Goal: Find specific page/section: Find specific page/section

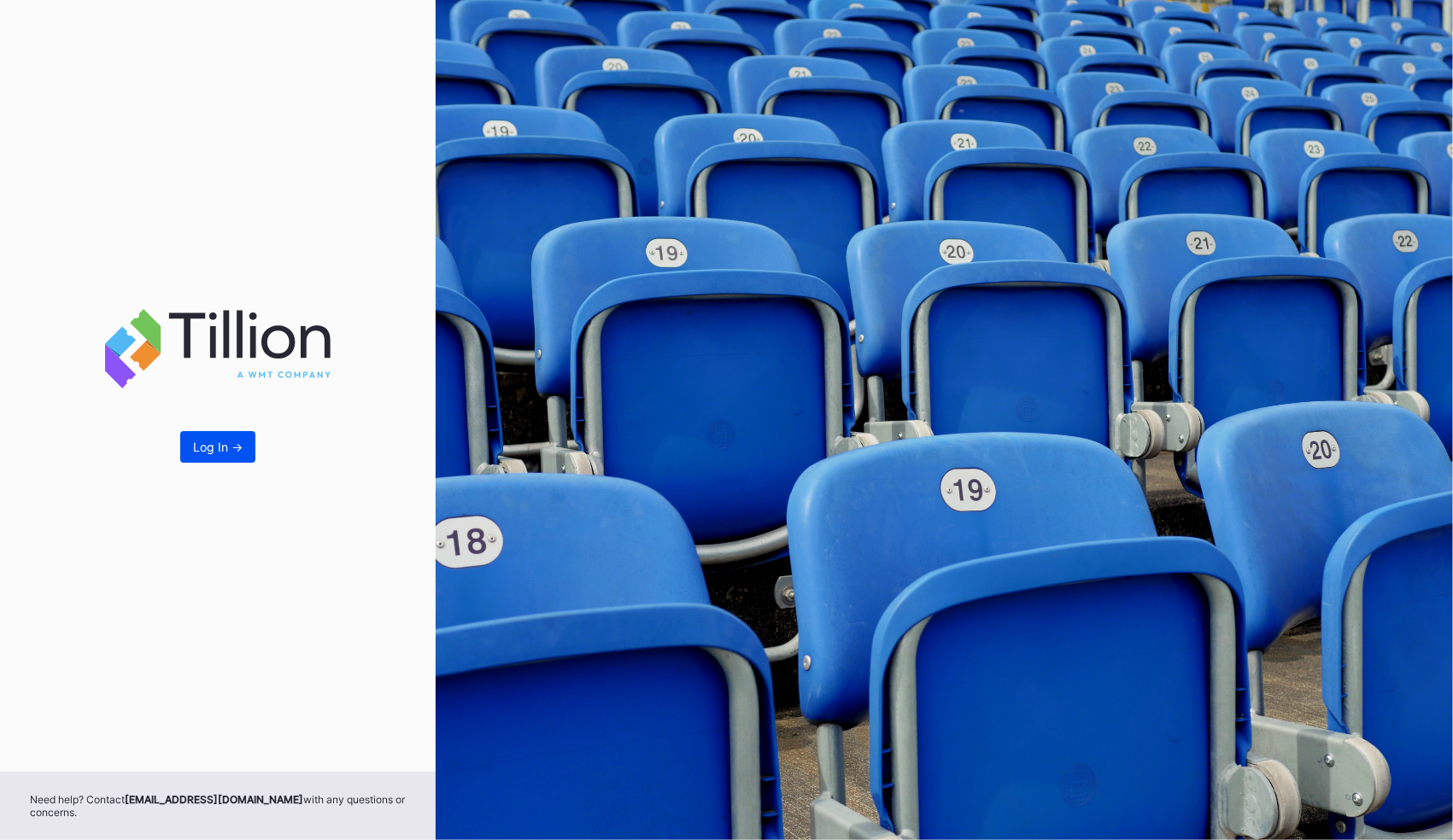
click at [214, 432] on button "Log In ->" at bounding box center [218, 447] width 75 height 32
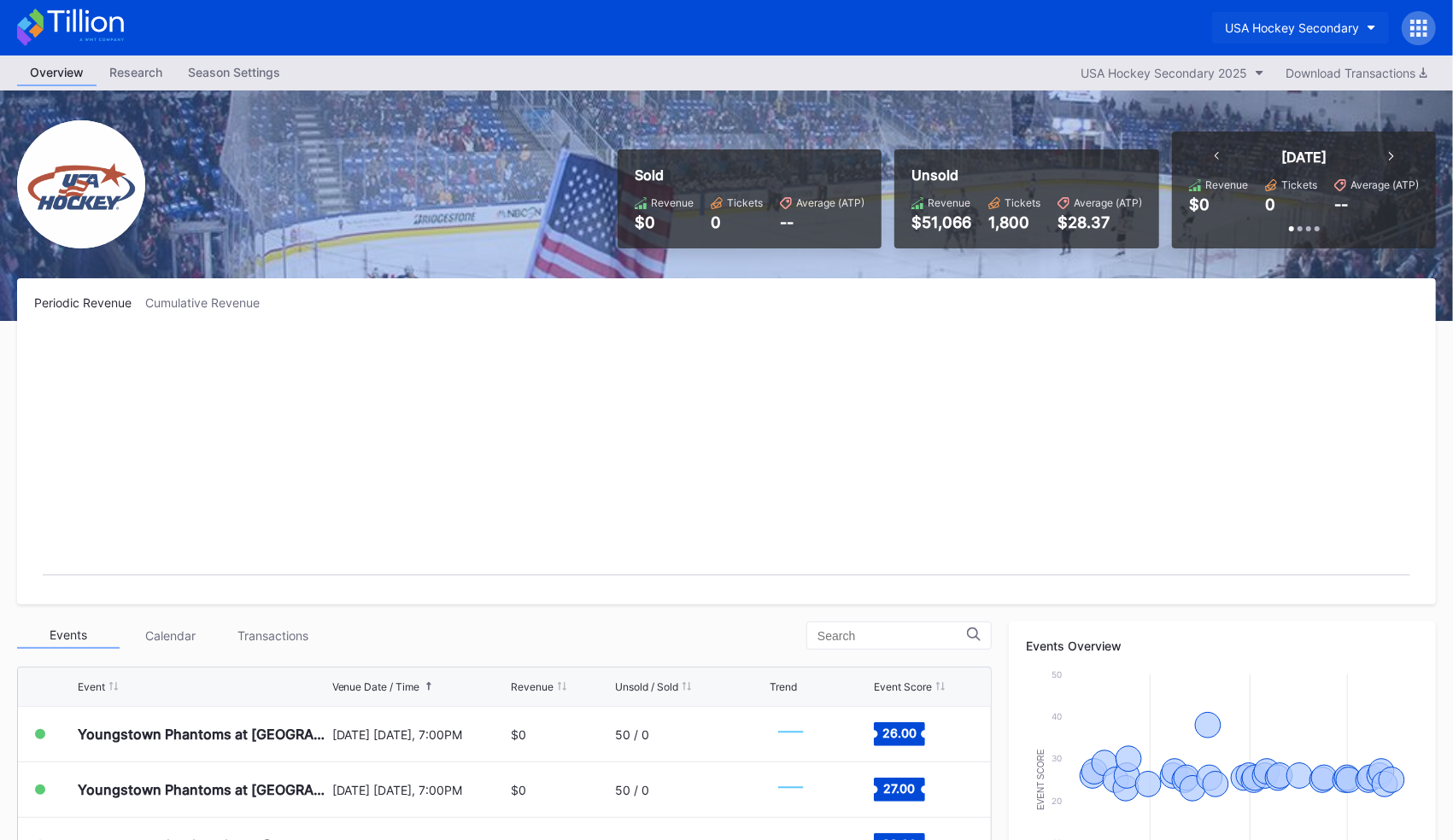
click at [1293, 26] on div "USA Hockey Secondary" at bounding box center [1292, 28] width 134 height 15
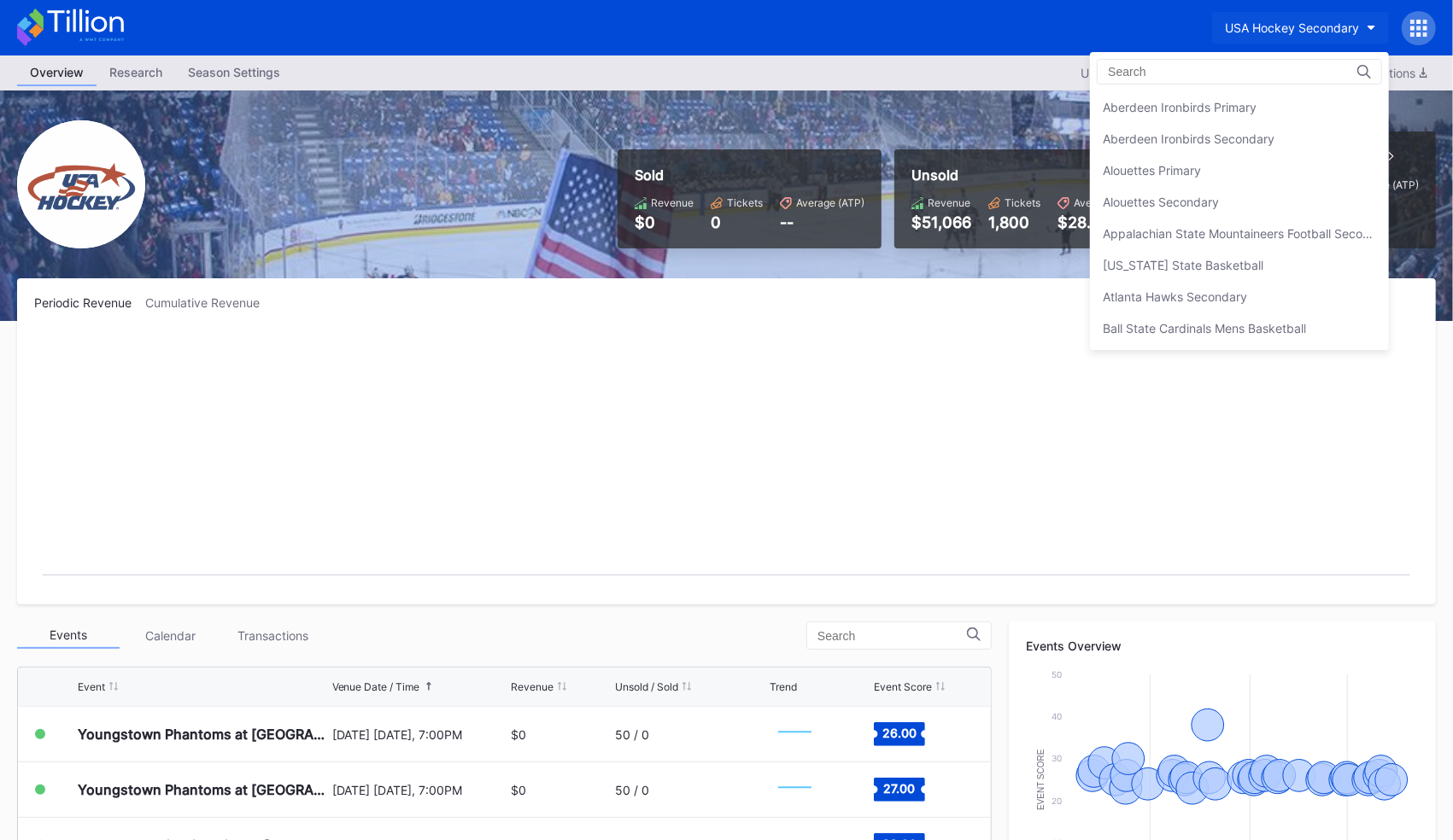
scroll to position [5637, 0]
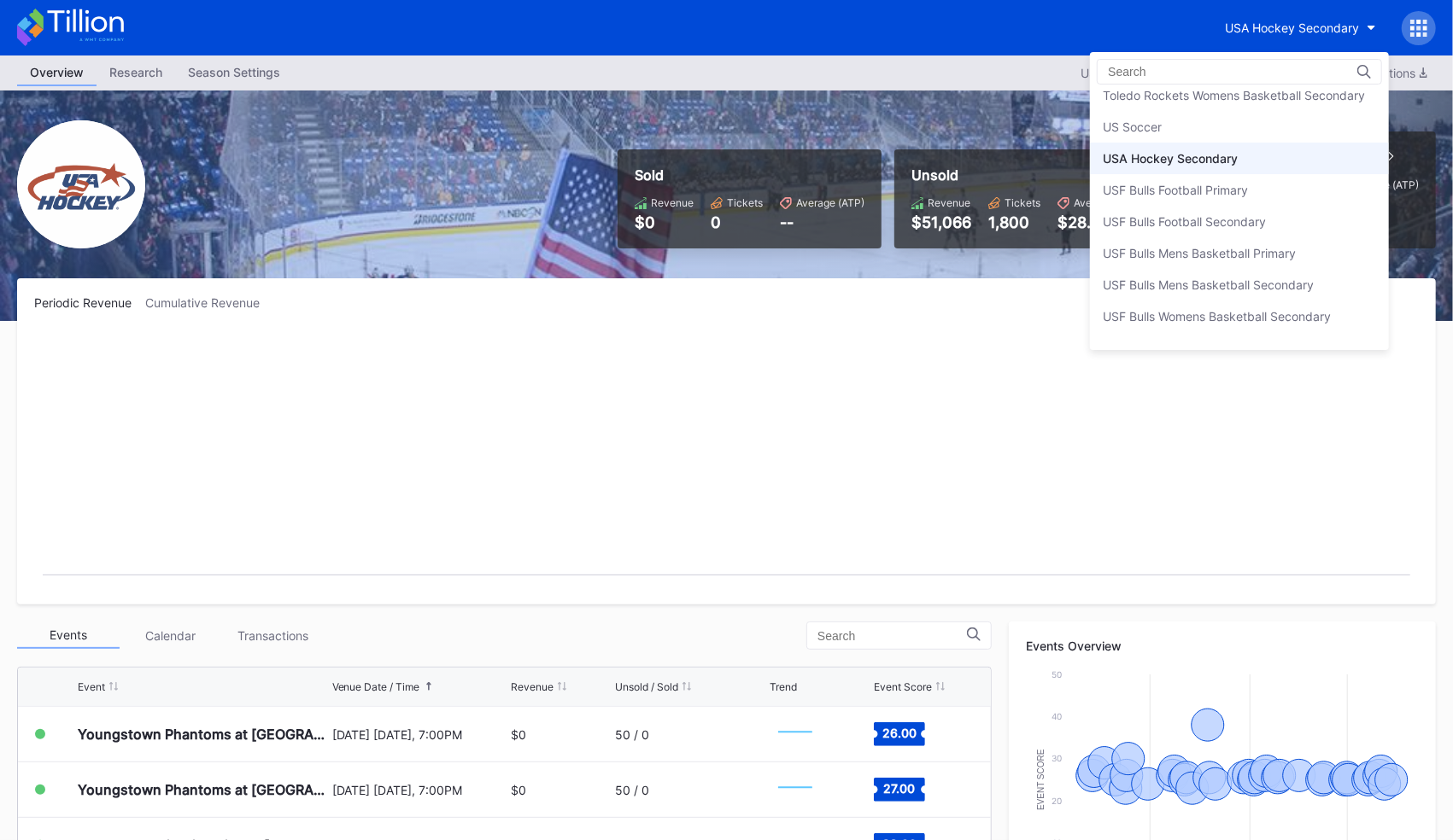
click at [1210, 61] on div at bounding box center [1240, 72] width 286 height 26
click at [1166, 76] on input at bounding box center [1183, 72] width 150 height 14
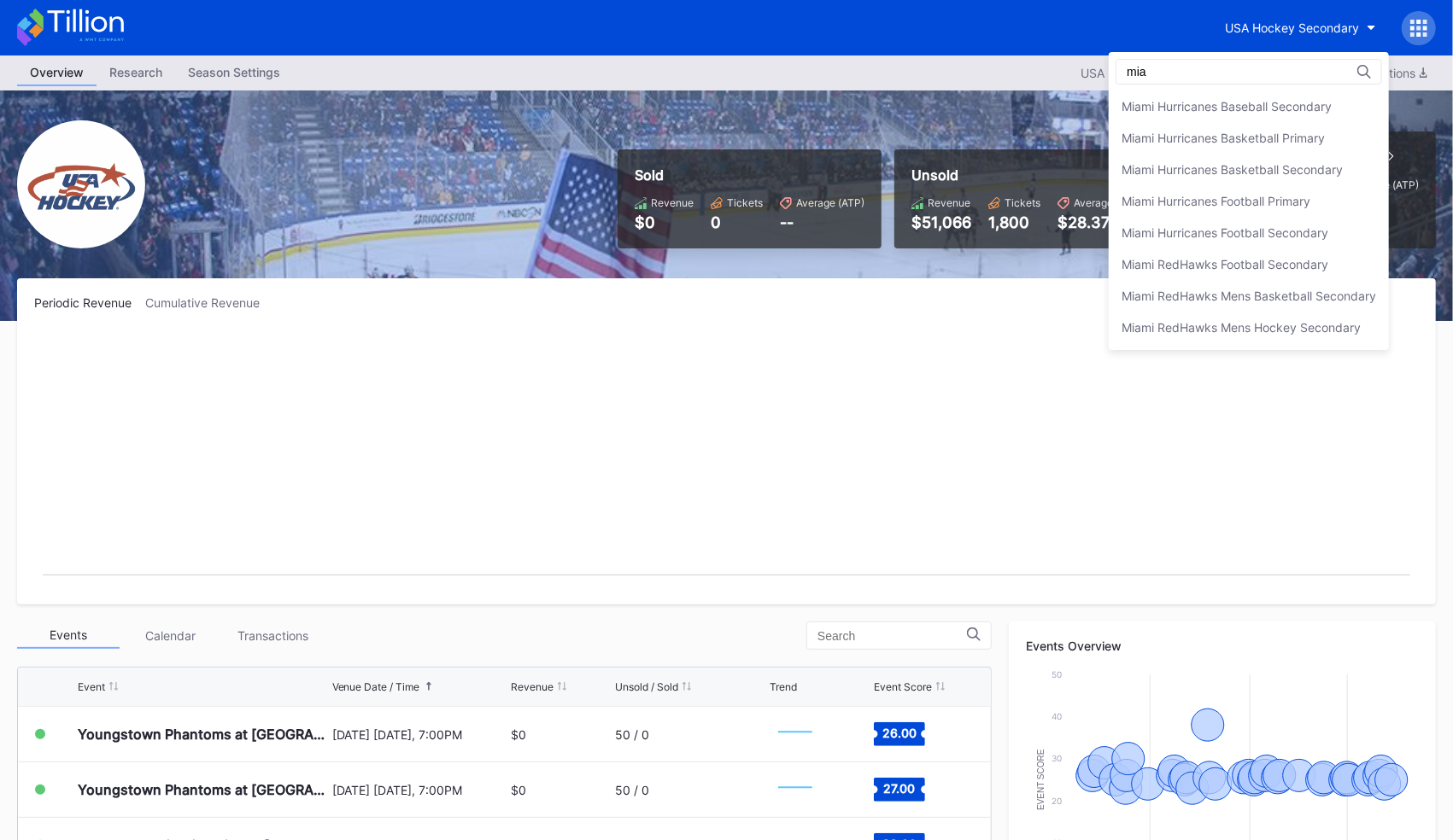
scroll to position [0, 0]
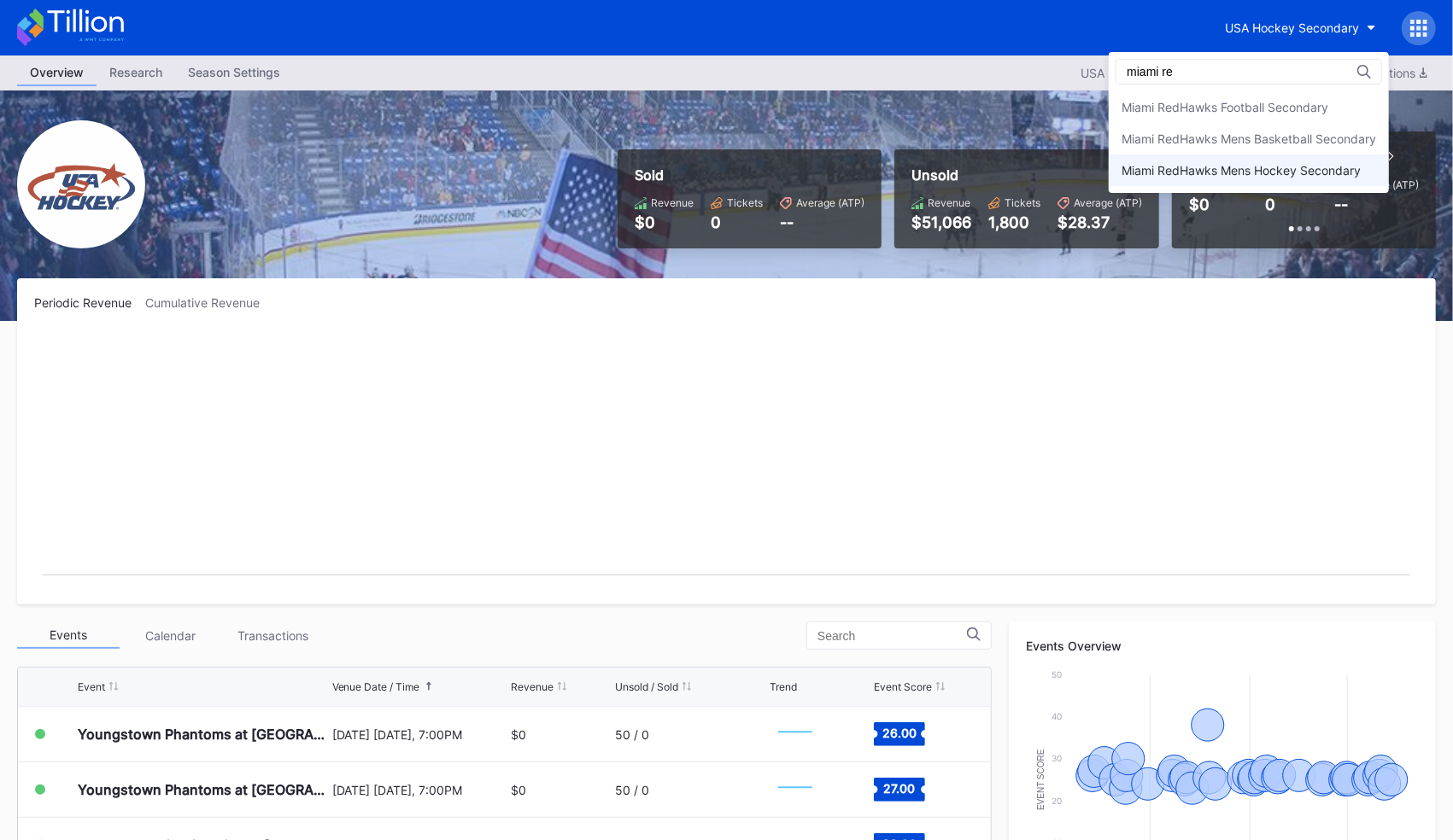
type input "miami re"
click at [1238, 165] on div "Miami RedHawks Mens Hockey Secondary" at bounding box center [1241, 170] width 239 height 15
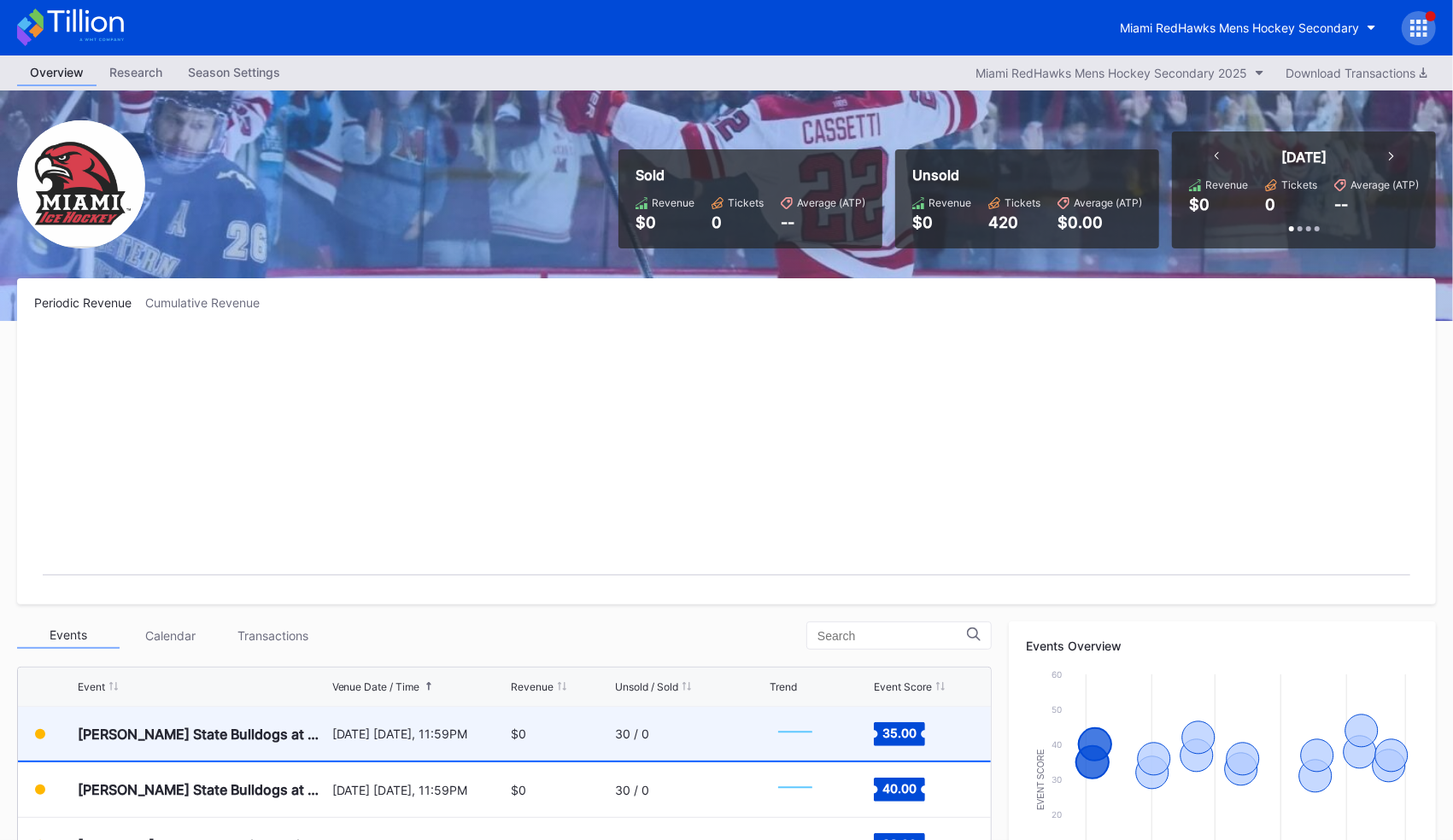
click at [254, 743] on div "Ferris State Bulldogs at Miami Redhawks Mens Hockey" at bounding box center [203, 734] width 250 height 54
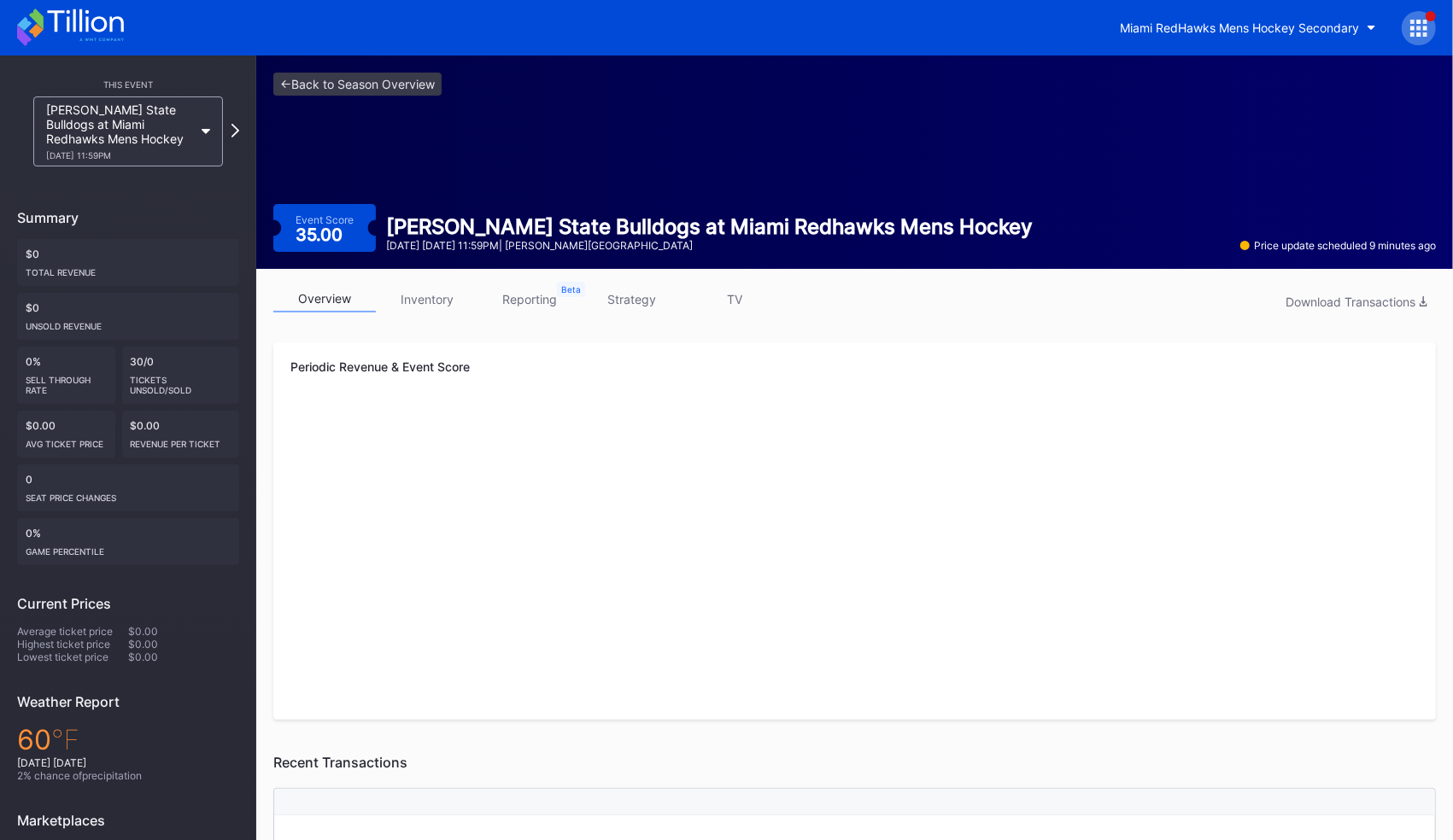
click at [440, 299] on link "inventory" at bounding box center [428, 299] width 102 height 27
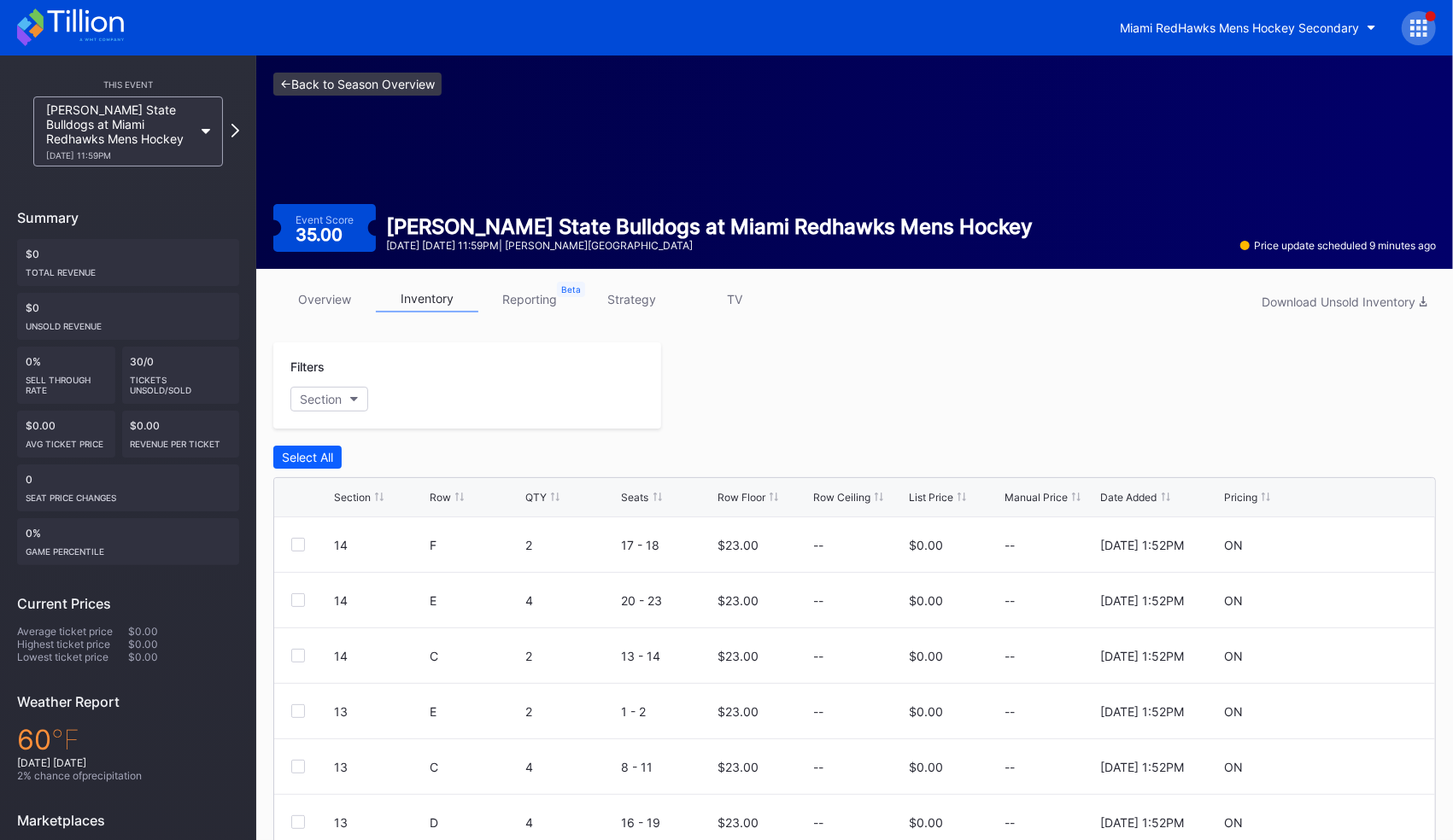
click at [387, 79] on link "<- Back to Season Overview" at bounding box center [358, 84] width 168 height 23
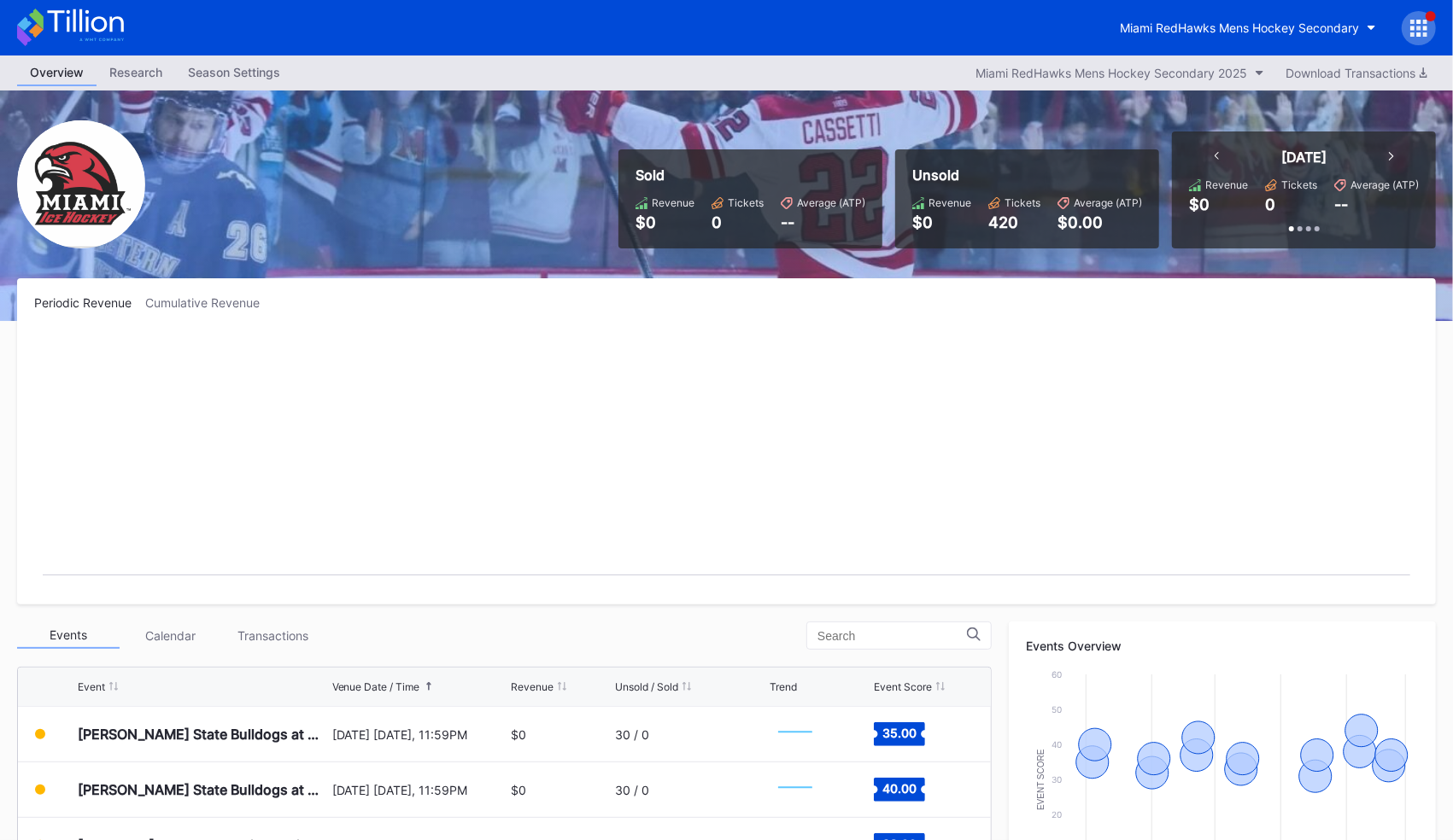
click at [1424, 31] on icon at bounding box center [1419, 28] width 17 height 17
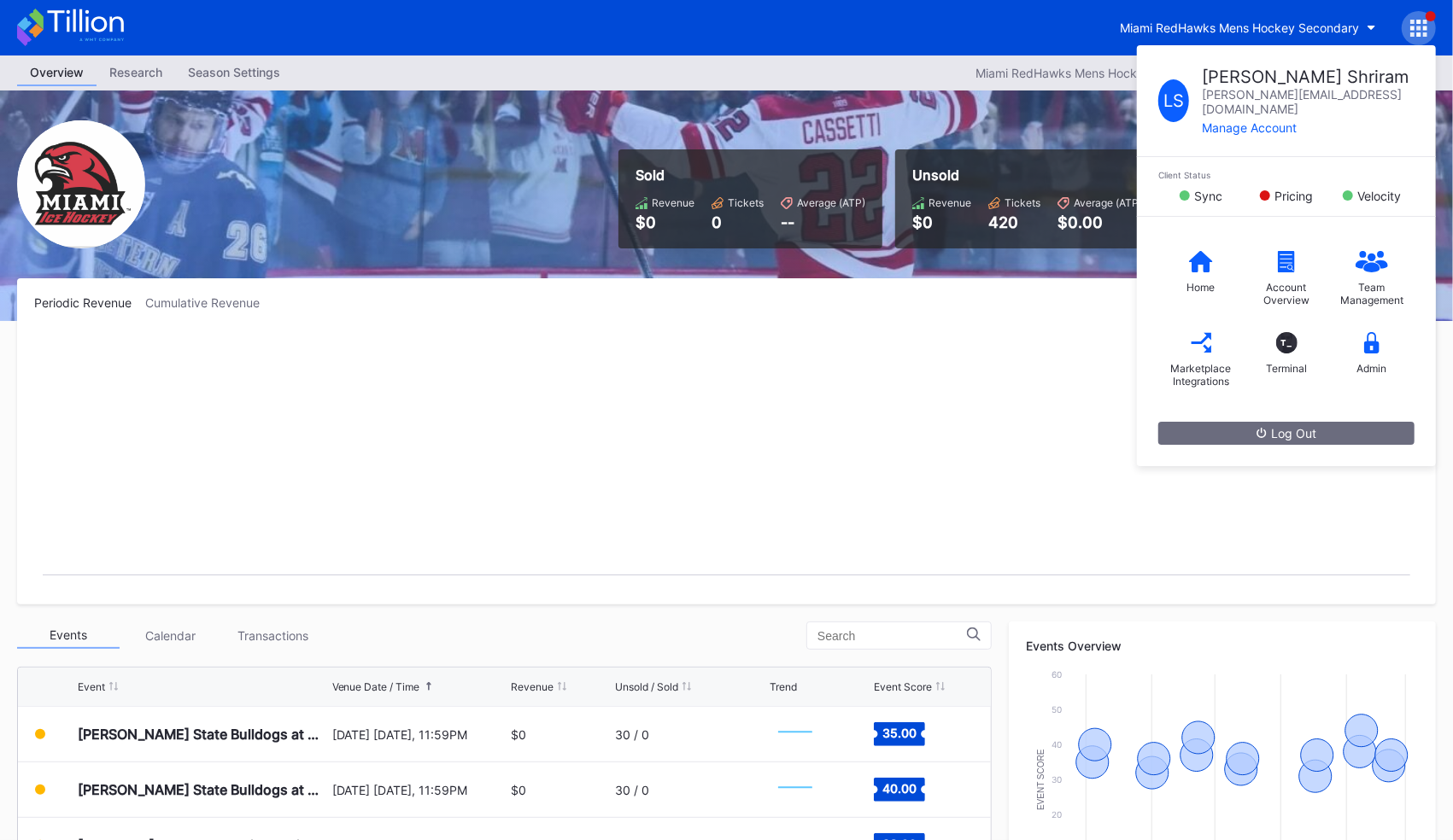
click at [993, 365] on rect "Chart title" at bounding box center [727, 459] width 1385 height 256
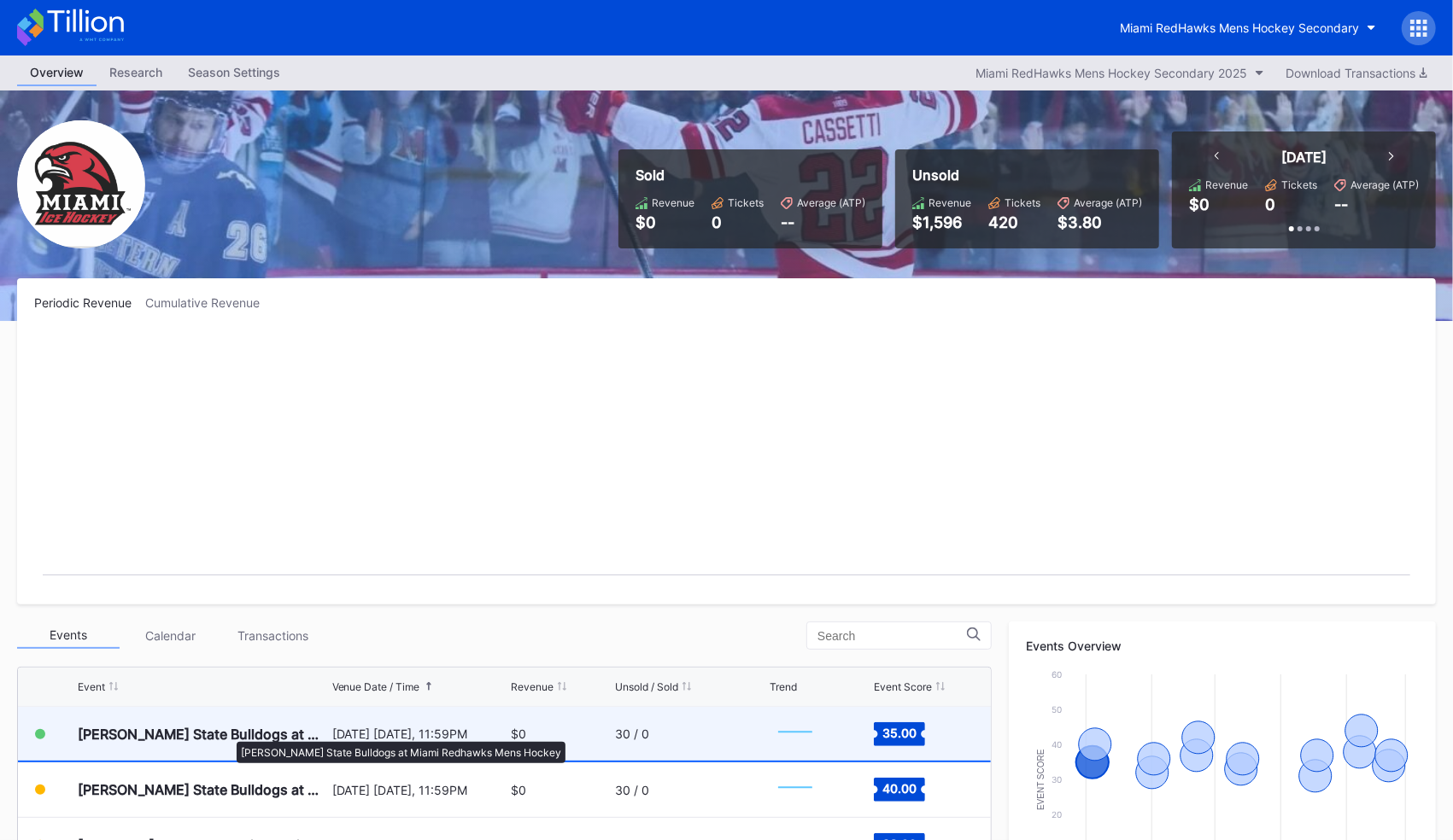
click at [229, 735] on div "Ferris State Bulldogs at Miami Redhawks Mens Hockey" at bounding box center [203, 734] width 250 height 17
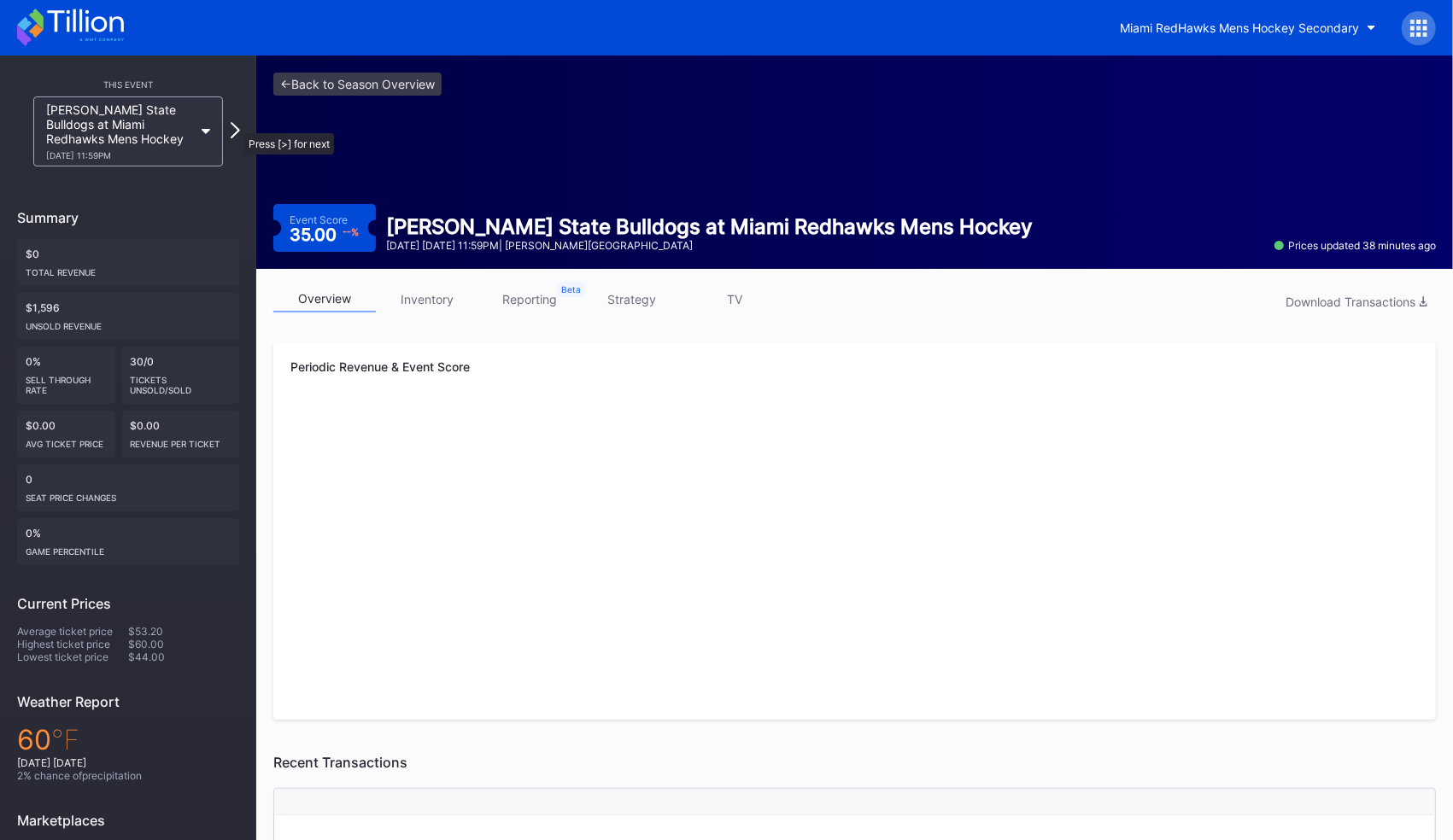
click at [235, 125] on icon at bounding box center [235, 130] width 10 height 16
click at [429, 293] on link "inventory" at bounding box center [428, 299] width 102 height 27
